Goal: Information Seeking & Learning: Learn about a topic

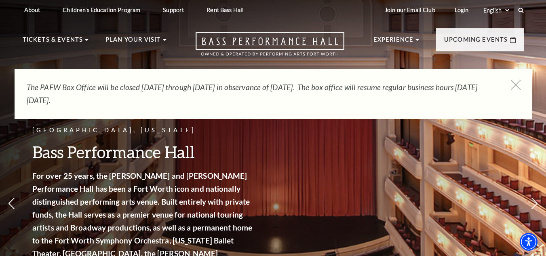
click at [516, 85] on icon at bounding box center [516, 85] width 10 height 10
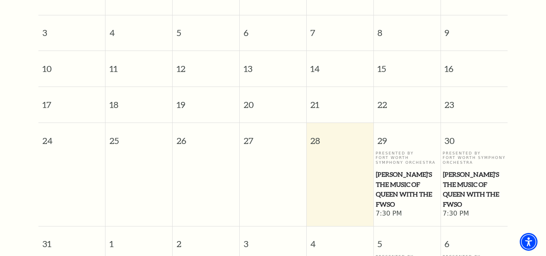
scroll to position [260, 0]
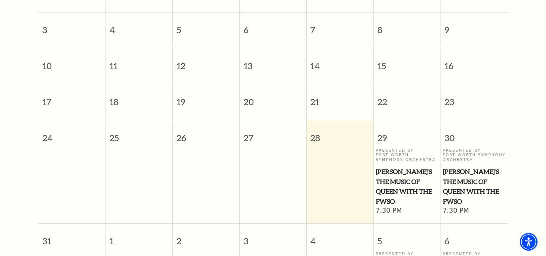
drag, startPoint x: 552, startPoint y: 76, endPoint x: 552, endPoint y: 130, distance: 53.4
click at [407, 172] on span "[PERSON_NAME]'s The Music of Queen with the FWSO" at bounding box center [407, 187] width 62 height 40
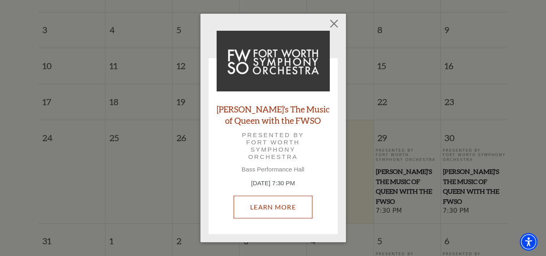
click at [286, 208] on link "Learn More" at bounding box center [273, 207] width 79 height 23
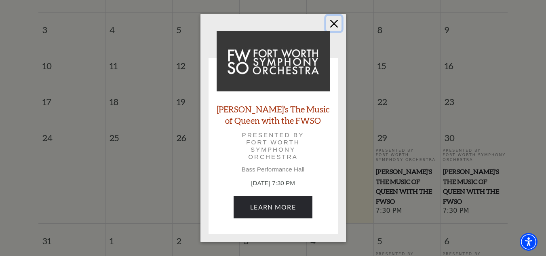
click at [336, 27] on button "Close" at bounding box center [333, 23] width 15 height 15
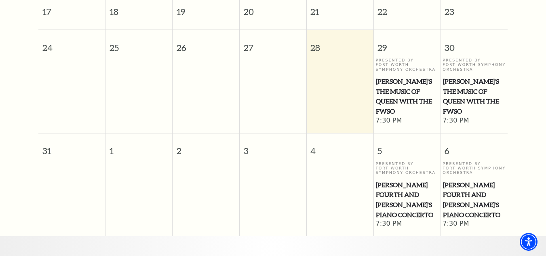
scroll to position [388, 0]
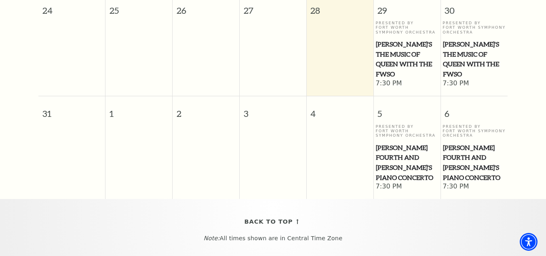
click at [410, 143] on span "[PERSON_NAME] Fourth and [PERSON_NAME]'s Piano Concerto" at bounding box center [407, 163] width 62 height 40
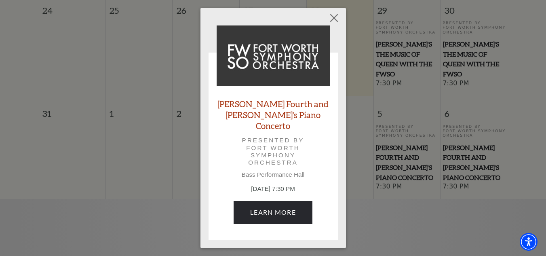
click at [460, 135] on div "Empty heading [PERSON_NAME] Fourth and [PERSON_NAME]'s Piano Concerto Presented…" at bounding box center [273, 128] width 546 height 256
click at [336, 25] on button "Close" at bounding box center [333, 18] width 15 height 15
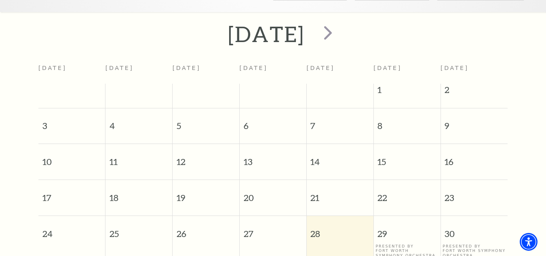
scroll to position [162, 0]
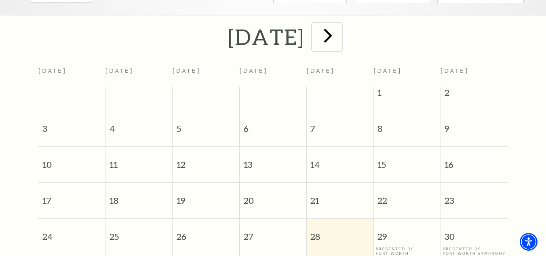
click at [340, 27] on span "next" at bounding box center [328, 35] width 23 height 23
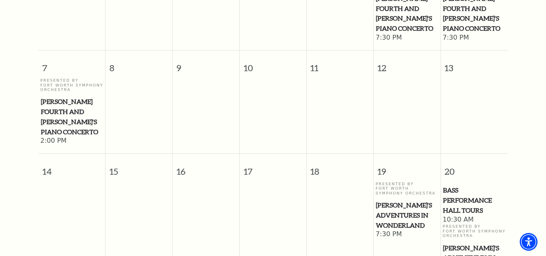
scroll to position [294, 0]
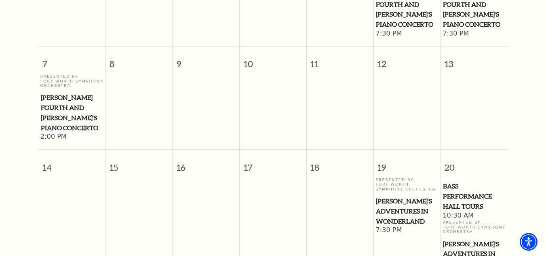
click at [408, 196] on span "[PERSON_NAME]'s Adventures in Wonderland" at bounding box center [407, 211] width 62 height 30
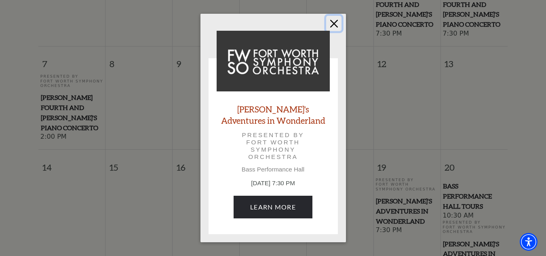
click at [337, 25] on button "Close" at bounding box center [333, 23] width 15 height 15
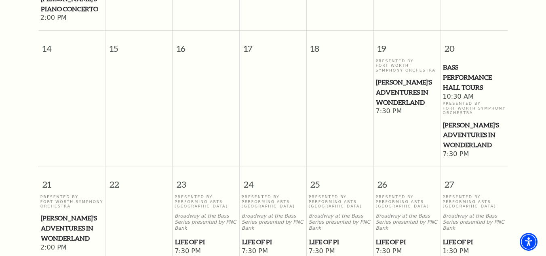
scroll to position [417, 0]
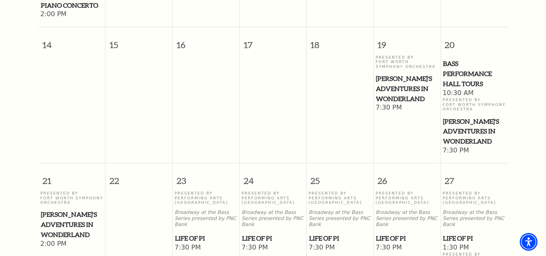
click at [202, 233] on span "Life of Pi" at bounding box center [206, 238] width 62 height 10
